Goal: Task Accomplishment & Management: Use online tool/utility

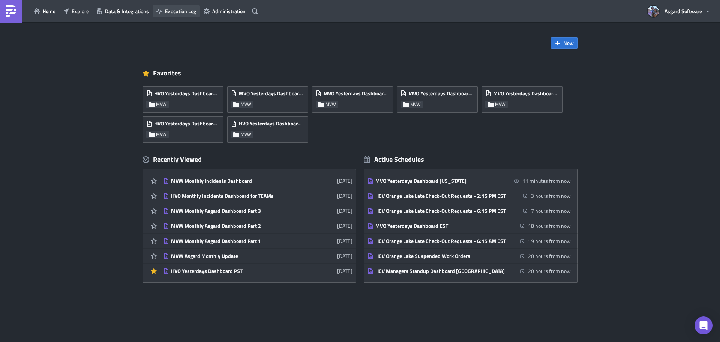
click at [185, 6] on button "Execution Log" at bounding box center [176, 11] width 47 height 12
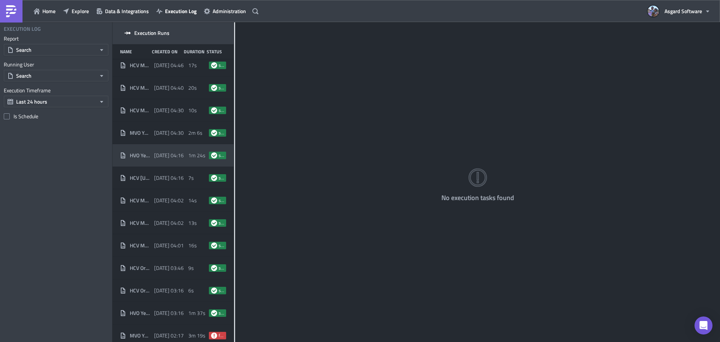
scroll to position [673, 0]
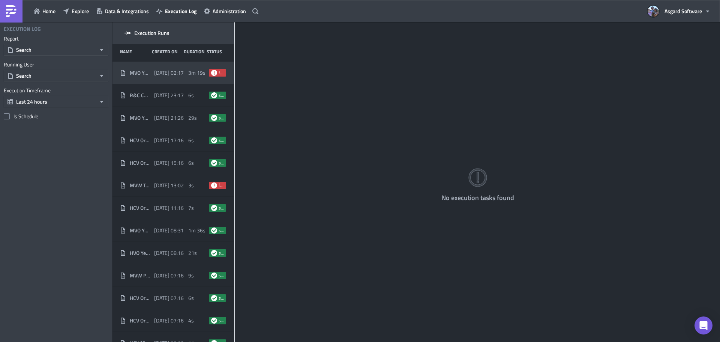
click at [167, 74] on span "[DATE] 02:17" at bounding box center [169, 72] width 30 height 7
click at [157, 74] on span "[DATE] 02:17" at bounding box center [169, 72] width 30 height 7
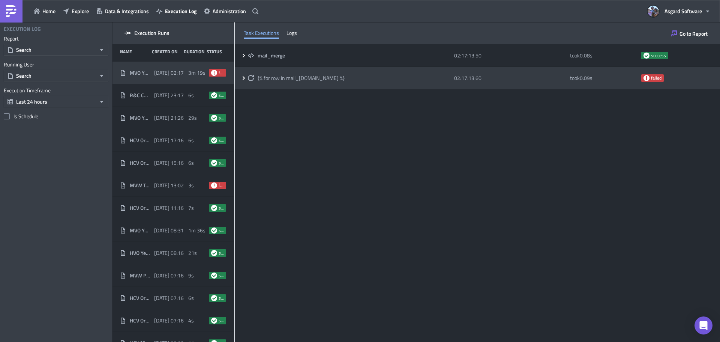
click at [427, 71] on div "{% for row in mail_[DOMAIN_NAME] %}" at bounding box center [349, 78] width 203 height 14
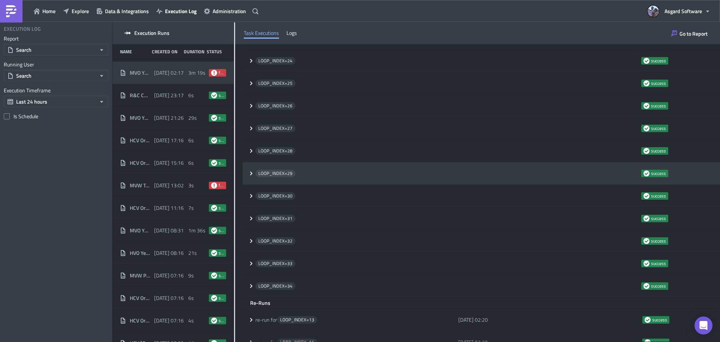
scroll to position [592, 0]
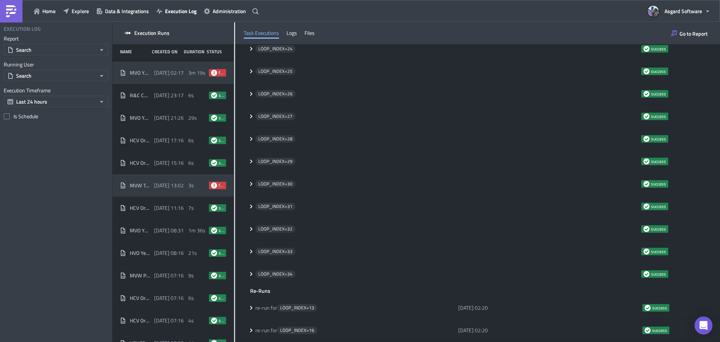
click at [167, 189] on div "[DATE] 13:02" at bounding box center [169, 186] width 30 height 14
click at [177, 187] on span "[DATE] 13:02" at bounding box center [169, 185] width 30 height 7
click at [167, 186] on span "[DATE] 13:02" at bounding box center [169, 185] width 30 height 7
click at [155, 187] on span "[DATE] 13:02" at bounding box center [169, 185] width 30 height 7
click at [144, 188] on span "MVW Teams Files - Missing TWBX Reports" at bounding box center [140, 185] width 21 height 7
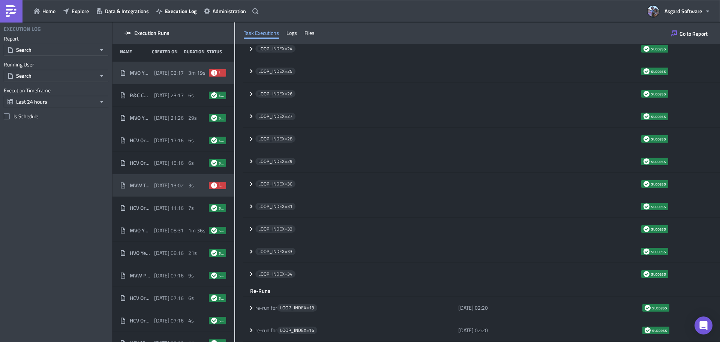
click at [144, 188] on span "MVW Teams Files - Missing TWBX Reports" at bounding box center [140, 185] width 21 height 7
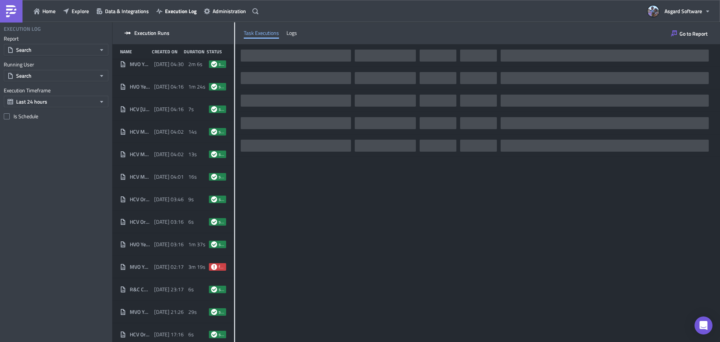
scroll to position [629, 0]
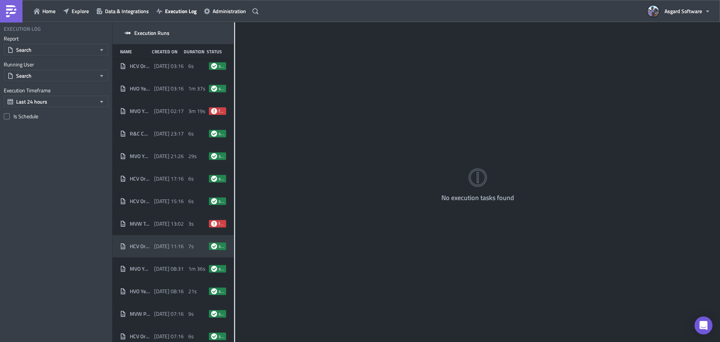
scroll to position [636, 0]
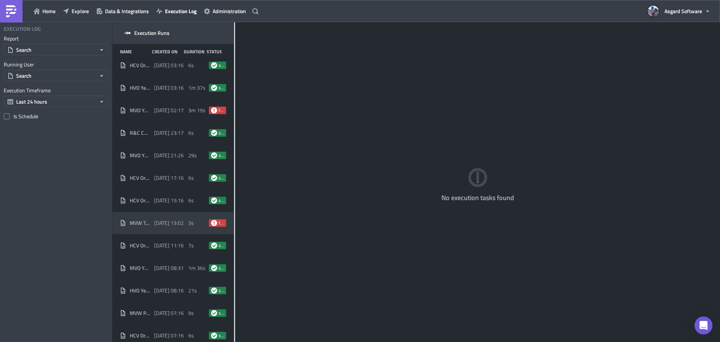
click at [154, 225] on span "[DATE] 13:02" at bounding box center [169, 222] width 30 height 7
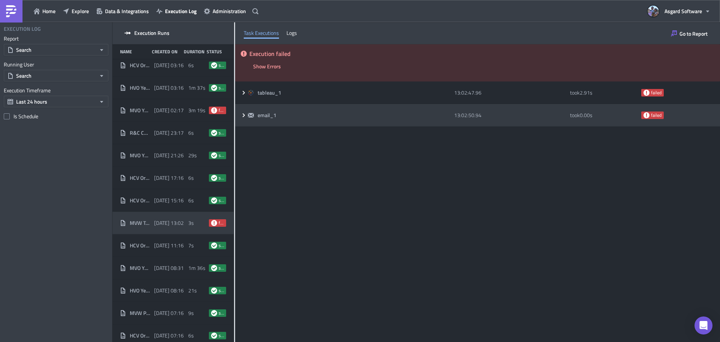
click at [324, 119] on div "email_1" at bounding box center [349, 115] width 203 height 14
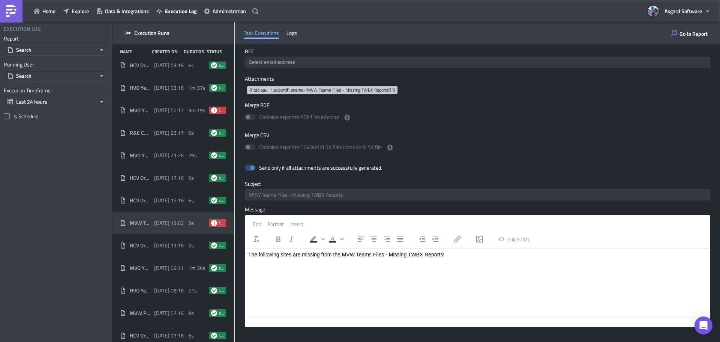
scroll to position [175, 0]
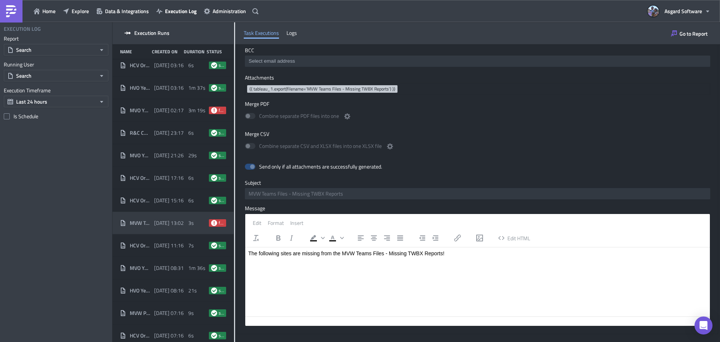
click at [40, 17] on div "Home Explore Data & Integrations Execution Log Administration" at bounding box center [130, 11] width 261 height 22
click at [41, 15] on button "Home" at bounding box center [44, 11] width 29 height 12
